Goal: Information Seeking & Learning: Learn about a topic

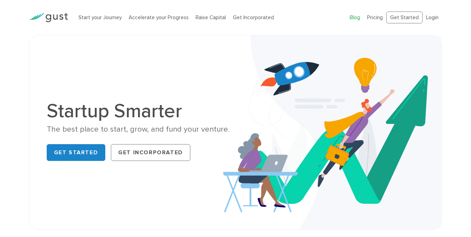
click at [357, 19] on link "Blog" at bounding box center [355, 17] width 10 height 6
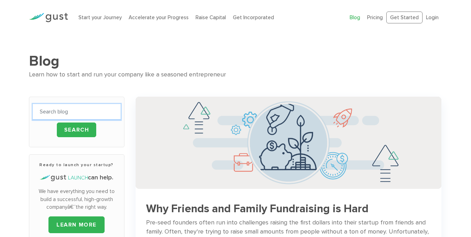
click at [74, 113] on input "text" at bounding box center [77, 112] width 88 height 16
type input "C-Corp"
click at [78, 130] on input "Search" at bounding box center [77, 129] width 40 height 15
